Goal: Task Accomplishment & Management: Manage account settings

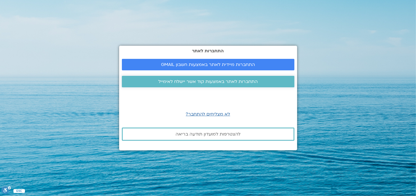
click at [192, 84] on span "התחברות לאתר באמצעות קוד אשר יישלח לאימייל" at bounding box center [207, 81] width 99 height 5
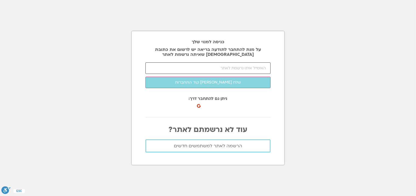
click at [217, 67] on input "email" at bounding box center [207, 67] width 125 height 11
type input "ר"
click at [255, 68] on input "rorli462@gamil.com" at bounding box center [207, 67] width 125 height 11
click at [145, 77] on button "שלח לי קוד התחברות" at bounding box center [207, 82] width 125 height 11
click at [257, 68] on input "rorli462@gmail.com" at bounding box center [207, 67] width 125 height 11
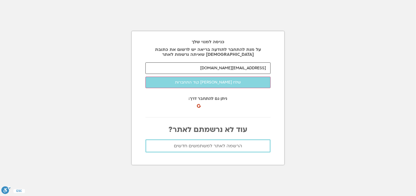
drag, startPoint x: 266, startPoint y: 66, endPoint x: 246, endPoint y: 69, distance: 19.4
click at [246, 69] on input "rorli462@gmail.com" at bounding box center [207, 67] width 125 height 11
click at [145, 77] on button "שלח לי קוד התחברות" at bounding box center [207, 82] width 125 height 11
click at [266, 70] on input "rorli462@walla.com" at bounding box center [207, 67] width 125 height 11
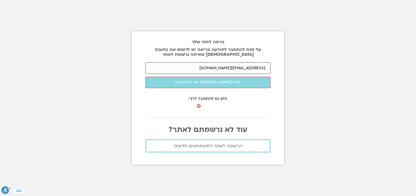
click at [145, 77] on button "שלח לי קוד התחברות" at bounding box center [207, 82] width 125 height 11
click at [228, 68] on input ".ilrorli462@walla.com" at bounding box center [207, 67] width 125 height 11
click at [145, 77] on button "שלח לי קוד התחברות" at bounding box center [207, 82] width 125 height 11
click at [259, 67] on input ".ilrorli462@walla.com" at bounding box center [207, 67] width 125 height 11
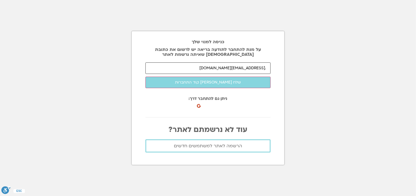
click at [259, 67] on input ".ilrorli462@walla.com" at bounding box center [207, 67] width 125 height 11
type input "rorli462@walla.co.il"
click at [145, 77] on button "שלח לי קוד התחברות" at bounding box center [207, 82] width 125 height 11
click at [208, 69] on input "number" at bounding box center [207, 67] width 125 height 11
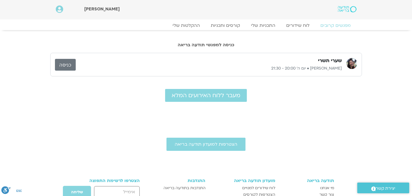
click at [73, 67] on link "כניסה" at bounding box center [65, 65] width 21 height 12
